Goal: Use online tool/utility: Utilize a website feature to perform a specific function

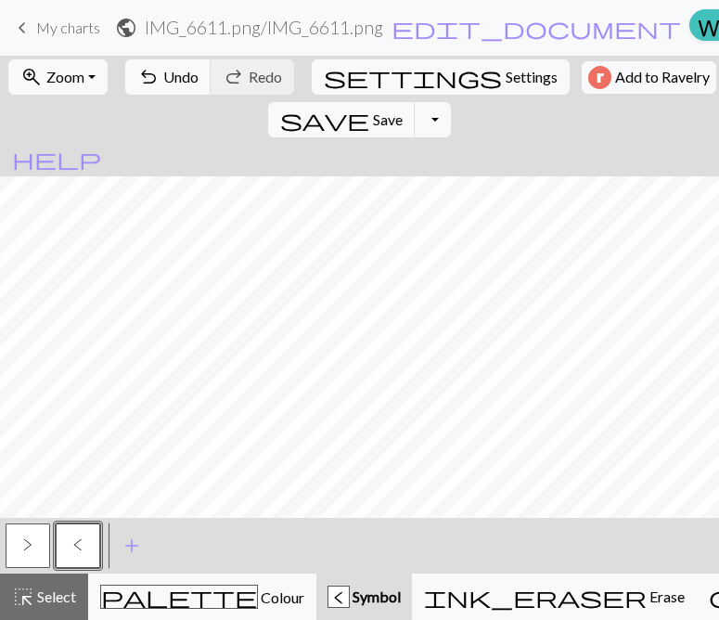
click at [36, 544] on button ">" at bounding box center [28, 545] width 45 height 45
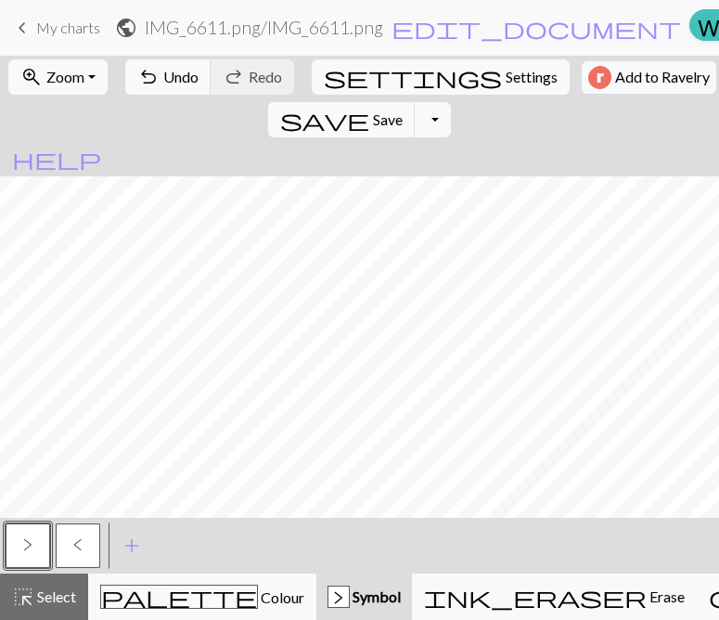
click at [83, 541] on button "<" at bounding box center [78, 545] width 45 height 45
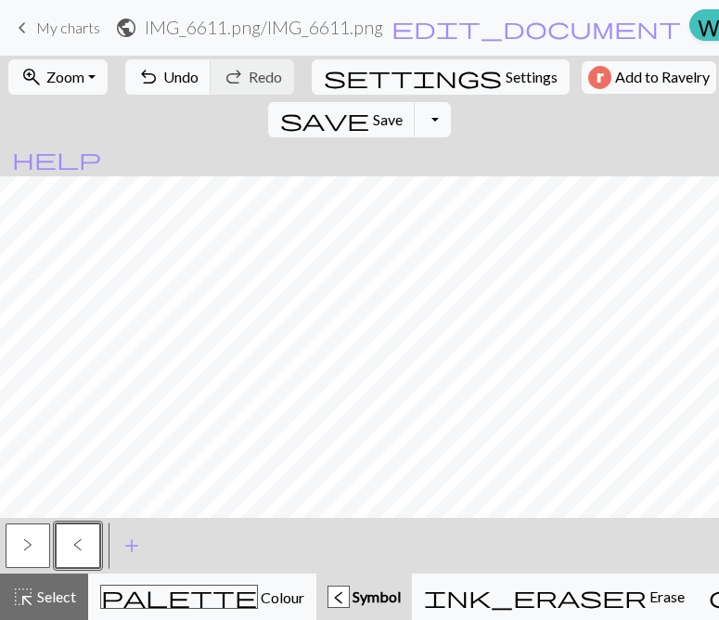
click at [19, 544] on button ">" at bounding box center [28, 545] width 45 height 45
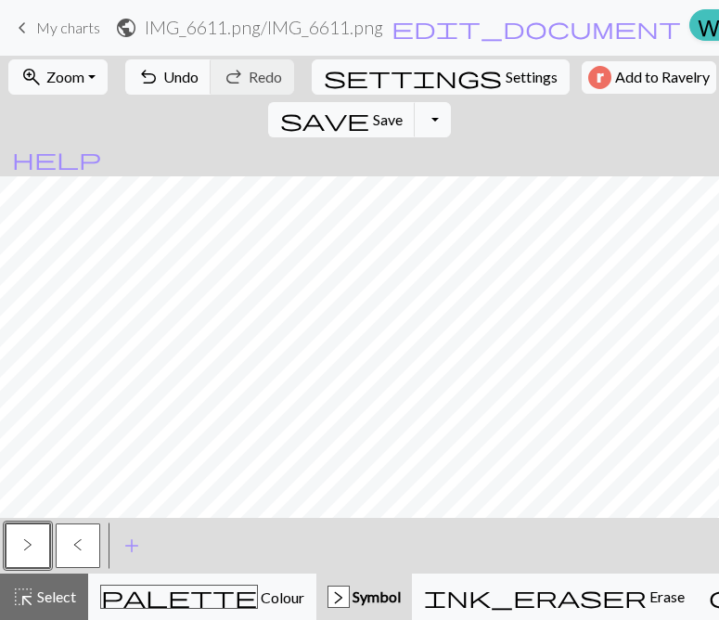
click at [84, 541] on button "<" at bounding box center [78, 545] width 45 height 45
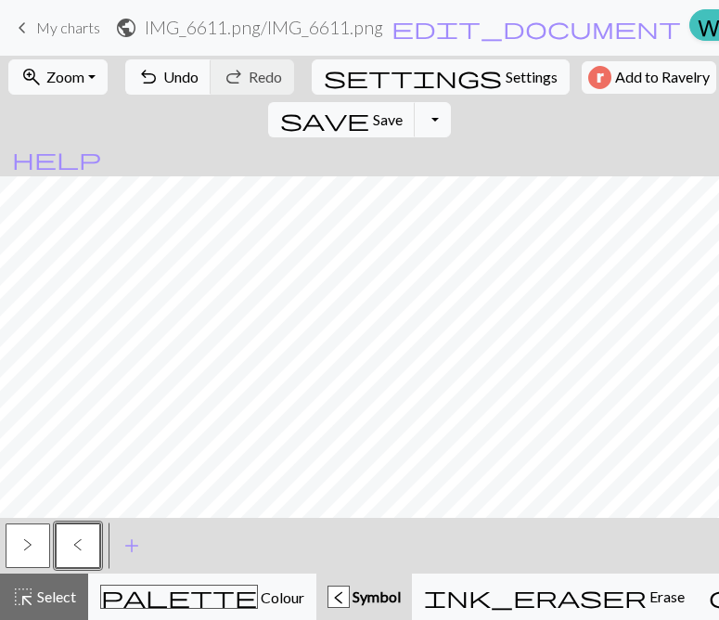
click at [24, 554] on button ">" at bounding box center [28, 545] width 45 height 45
click at [24, 551] on span ">" at bounding box center [27, 544] width 9 height 15
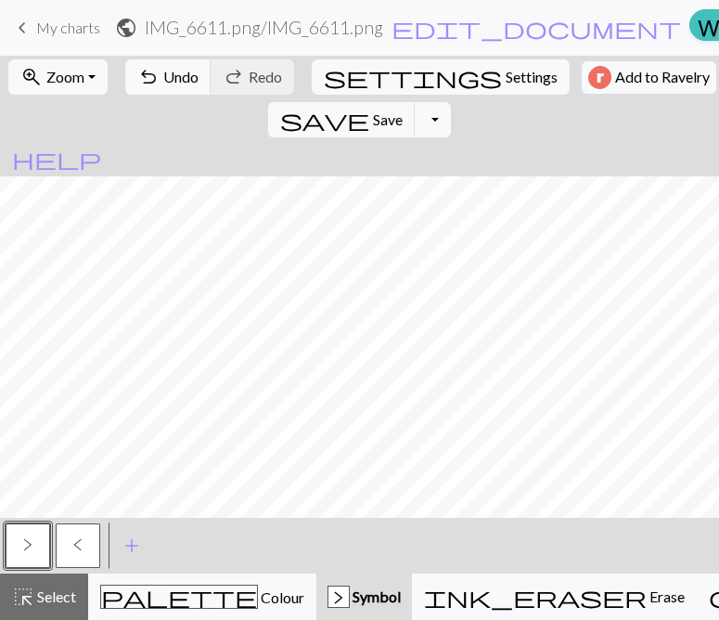
click at [87, 538] on button "<" at bounding box center [78, 545] width 45 height 45
